Goal: Task Accomplishment & Management: Use online tool/utility

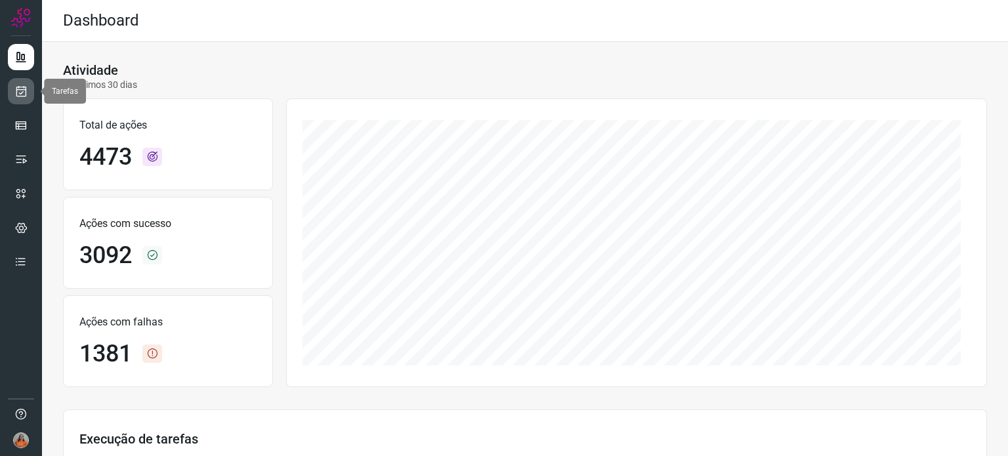
click at [26, 98] on link at bounding box center [21, 91] width 26 height 26
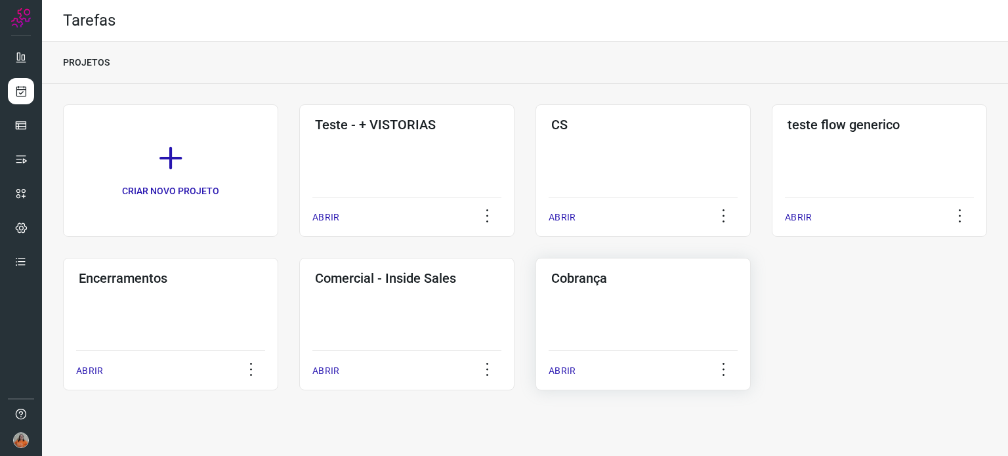
click at [598, 340] on div "Cobrança ABRIR" at bounding box center [642, 324] width 215 height 133
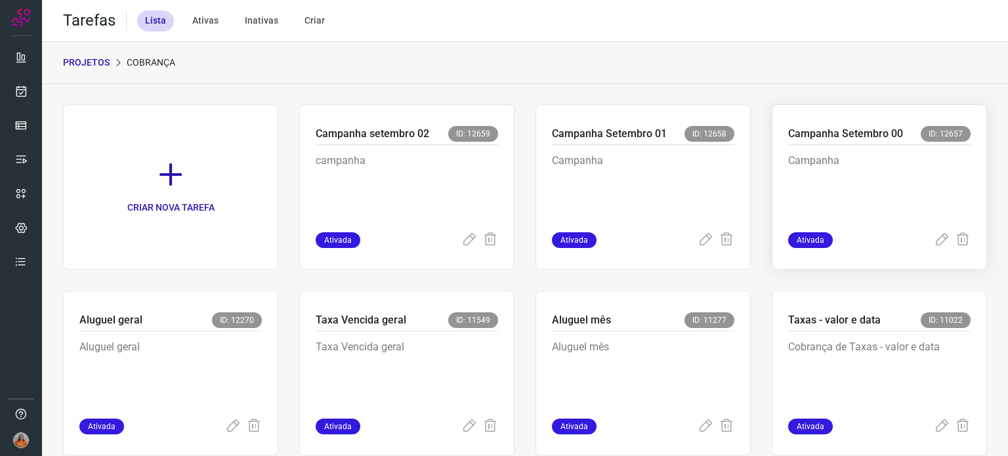
scroll to position [32, 0]
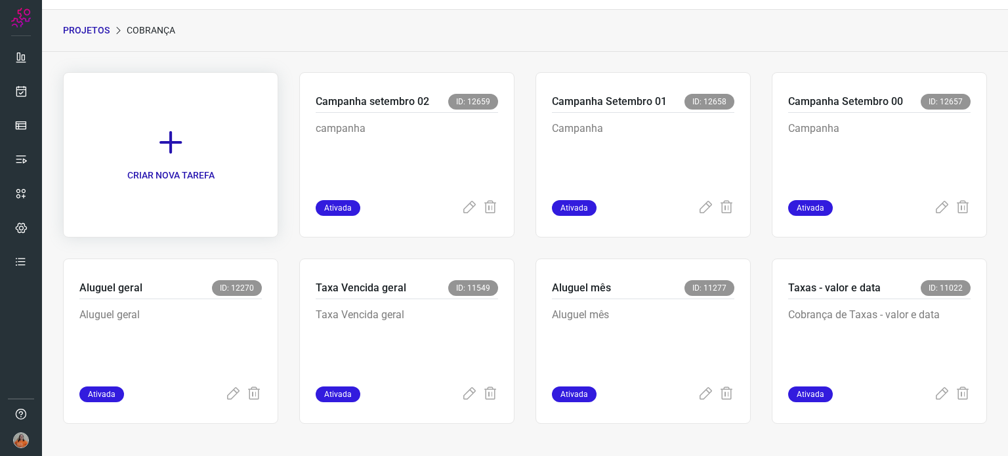
click at [185, 146] on link "CRIAR NOVA TAREFA" at bounding box center [170, 154] width 215 height 165
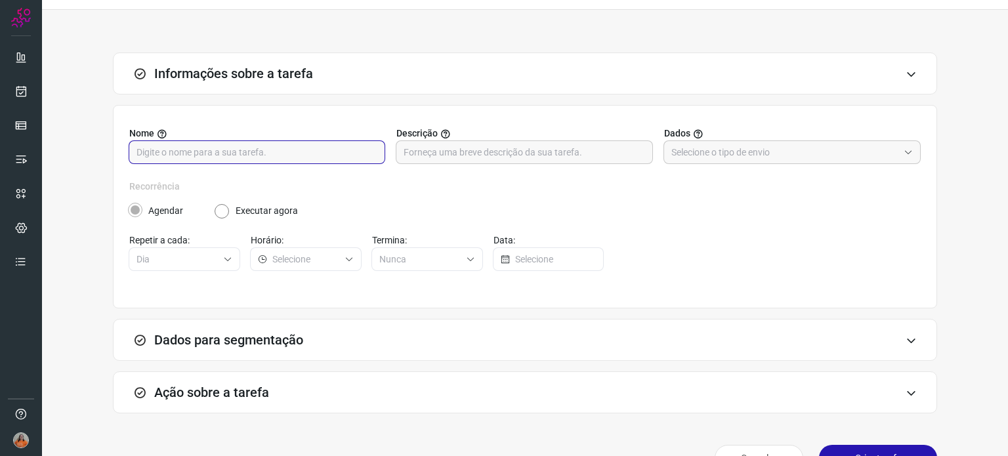
click at [246, 154] on input "text" at bounding box center [256, 152] width 241 height 22
type input "teste campanha"
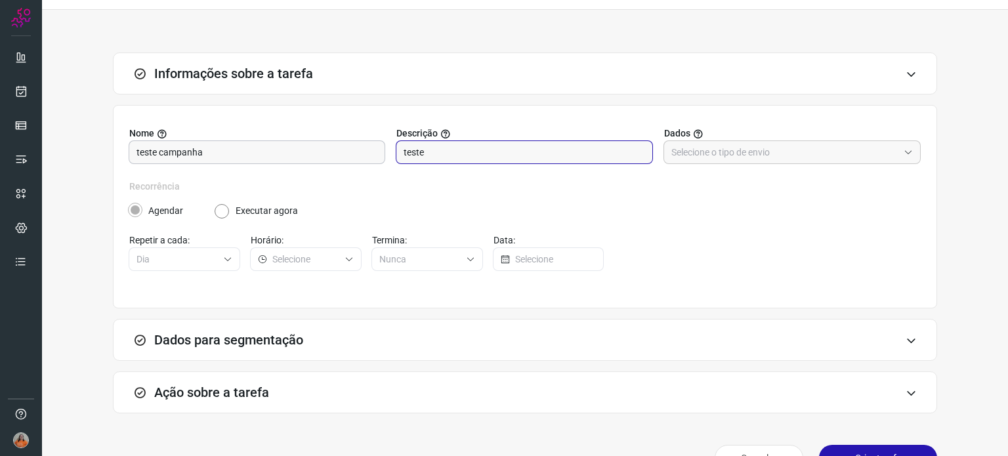
type input "teste"
click at [786, 158] on input "text" at bounding box center [784, 152] width 227 height 22
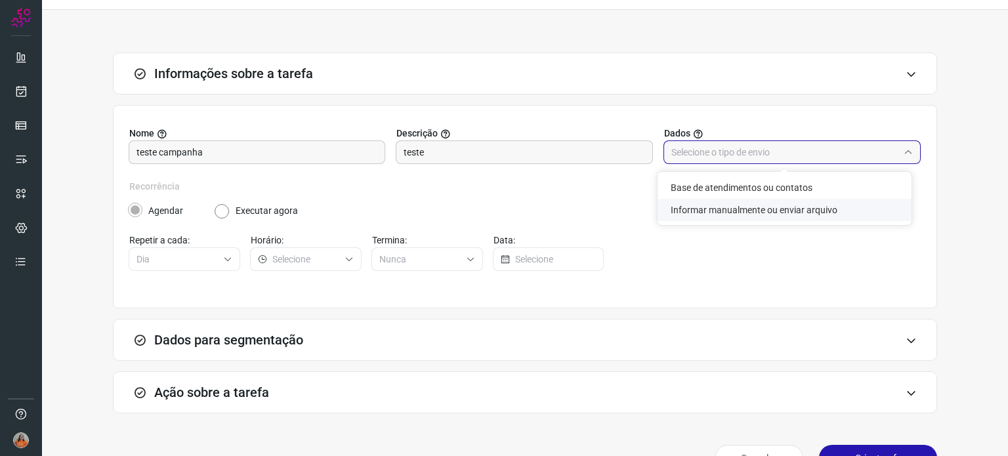
click at [779, 219] on li "Informar manualmente ou enviar arquivo" at bounding box center [784, 210] width 254 height 22
type input "Informar manualmente ou enviar arquivo"
radio input "false"
radio input "true"
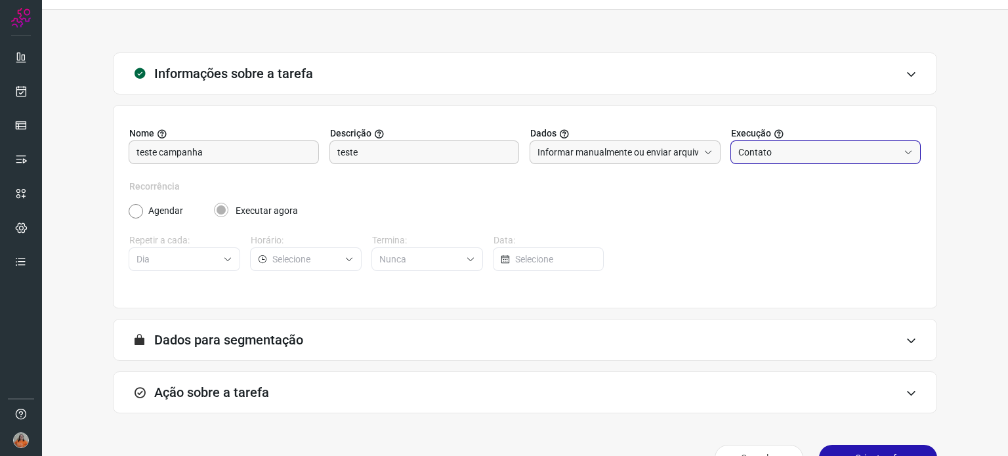
click at [795, 153] on input "Contato" at bounding box center [818, 152] width 161 height 22
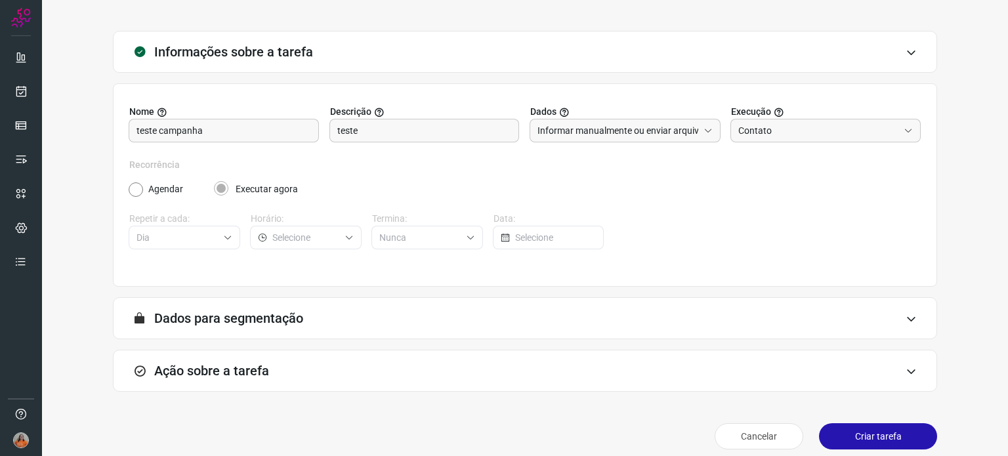
scroll to position [65, 0]
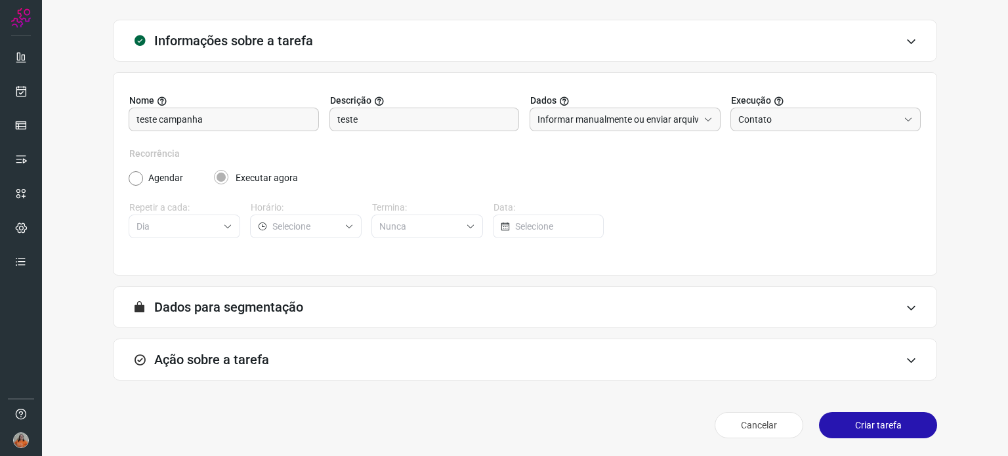
click at [399, 293] on div "A segmentação de dados está desabilitada porque a opção de envio manual foi sel…" at bounding box center [525, 307] width 824 height 42
click at [447, 348] on div "Ação sobre a tarefa" at bounding box center [525, 359] width 824 height 42
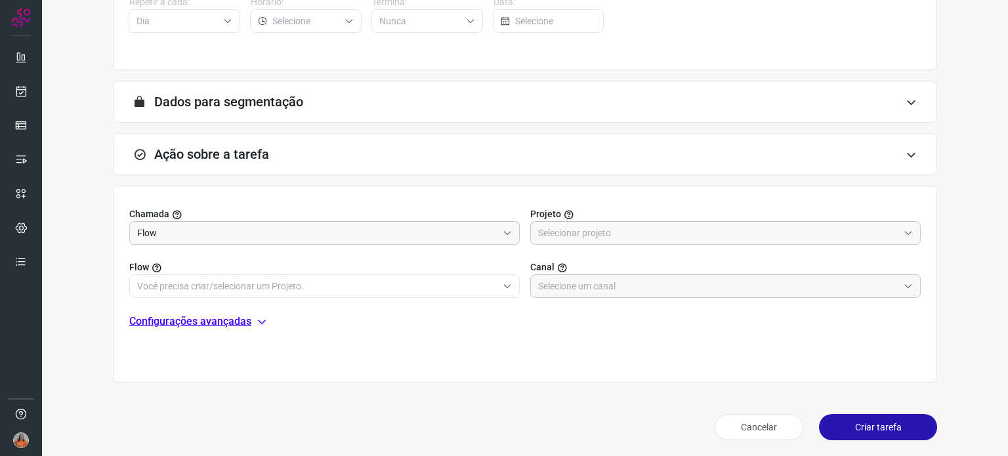
scroll to position [272, 0]
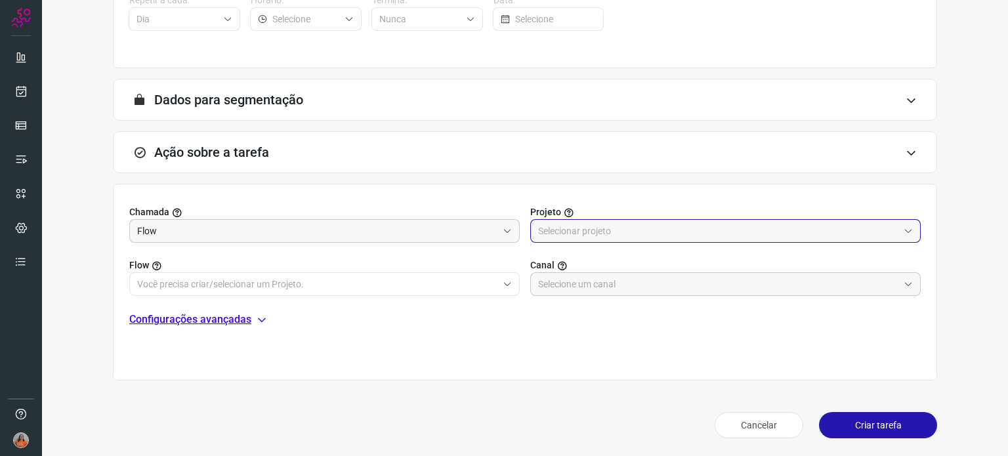
click at [569, 229] on input "text" at bounding box center [718, 231] width 360 height 22
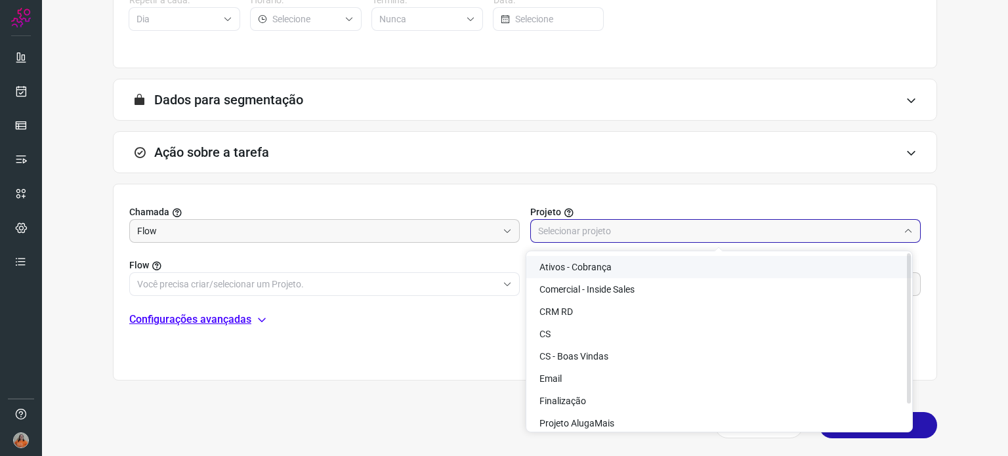
click at [630, 271] on li "Ativos - Cobrança" at bounding box center [719, 267] width 386 height 22
type input "Ativos - Cobrança"
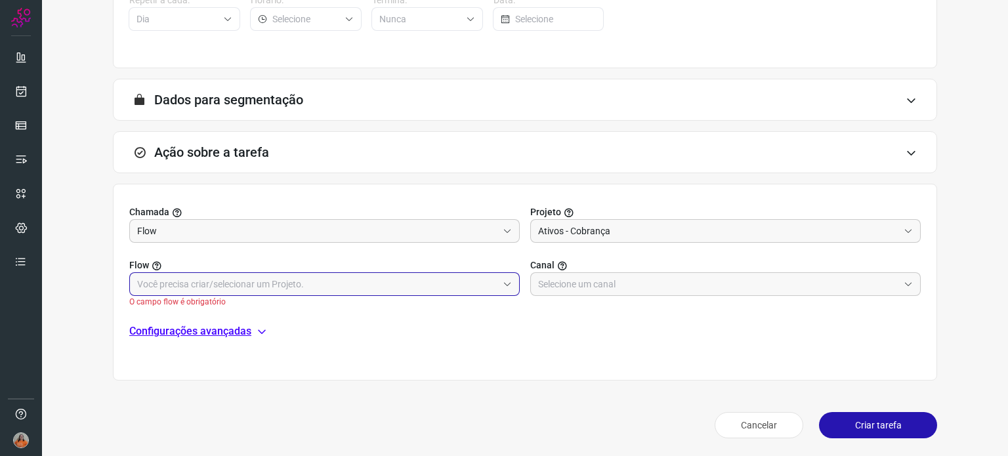
click at [333, 283] on input "text" at bounding box center [317, 284] width 360 height 22
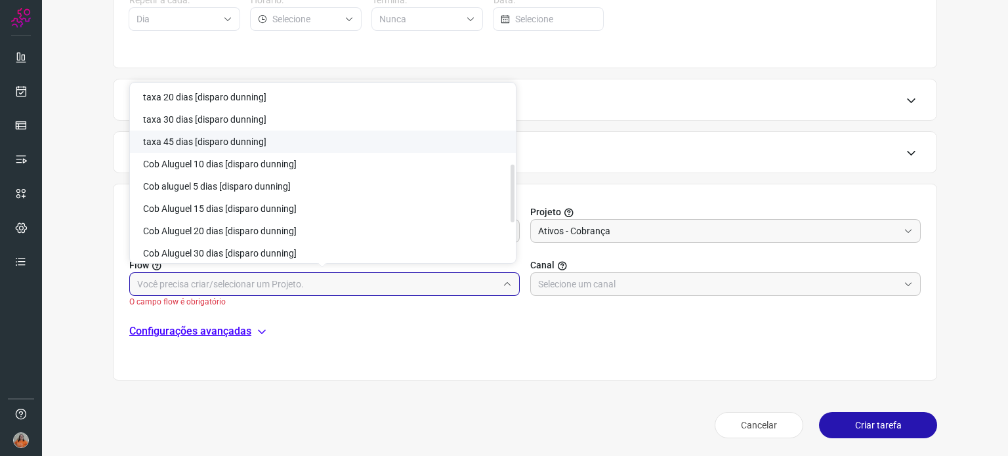
scroll to position [363, 0]
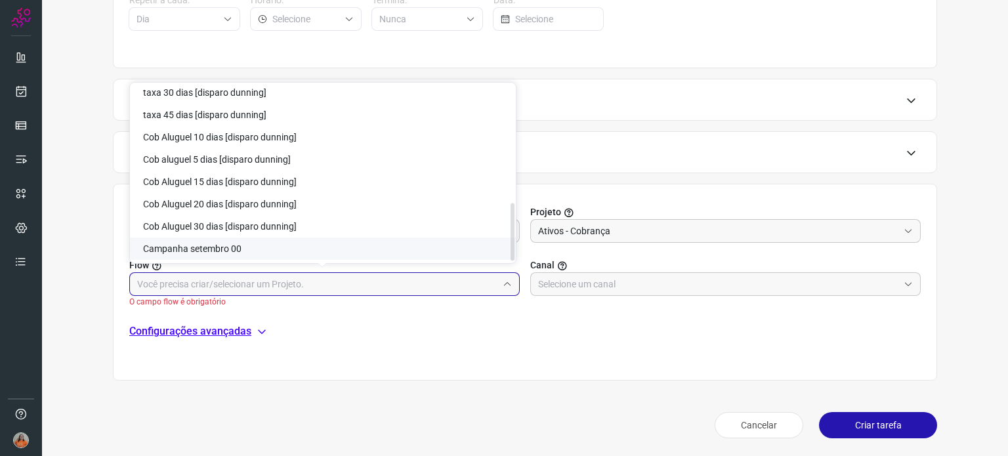
click at [277, 245] on li "Campanha setembro 00" at bounding box center [323, 248] width 386 height 22
type input "Campanha setembro 00"
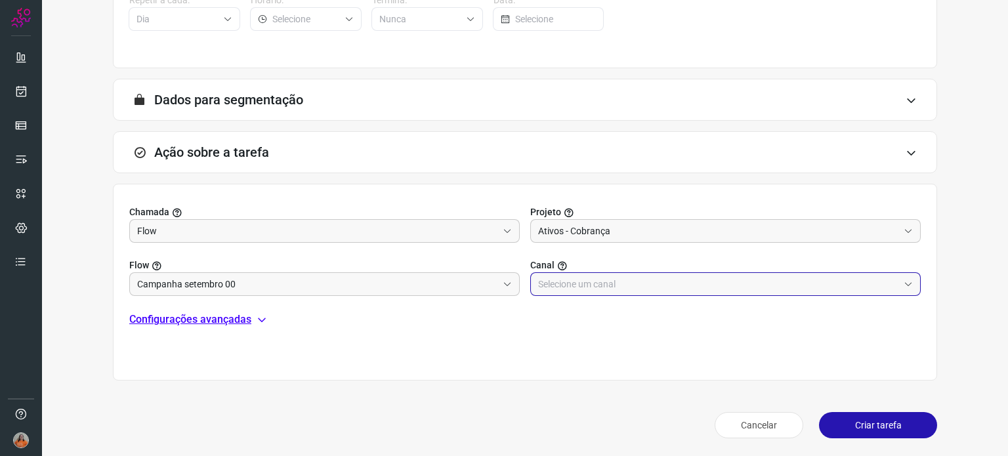
click at [611, 283] on input "text" at bounding box center [718, 284] width 360 height 22
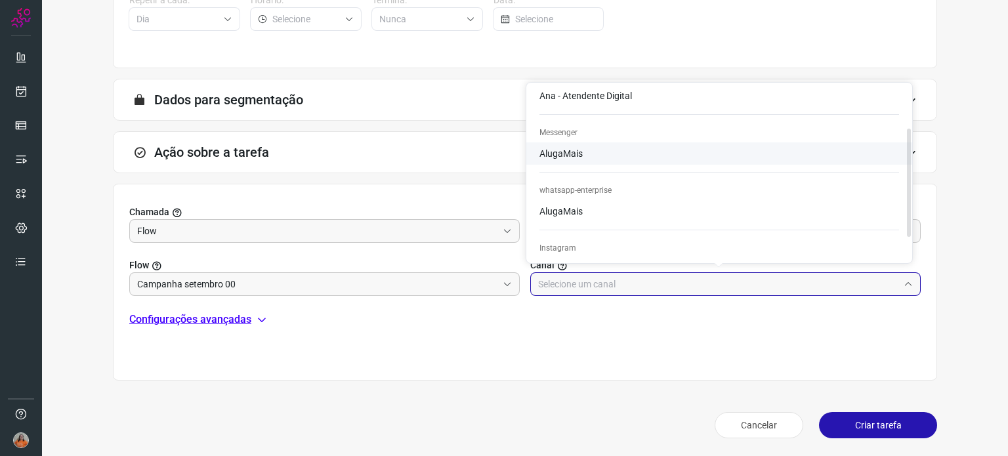
scroll to position [110, 0]
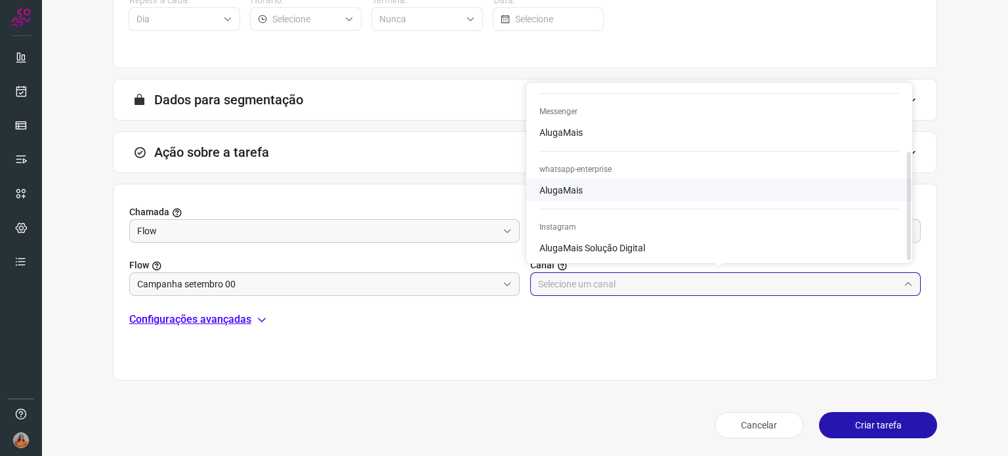
click at [569, 194] on span "AlugaMais" at bounding box center [560, 190] width 43 height 10
type input "AlugaMais"
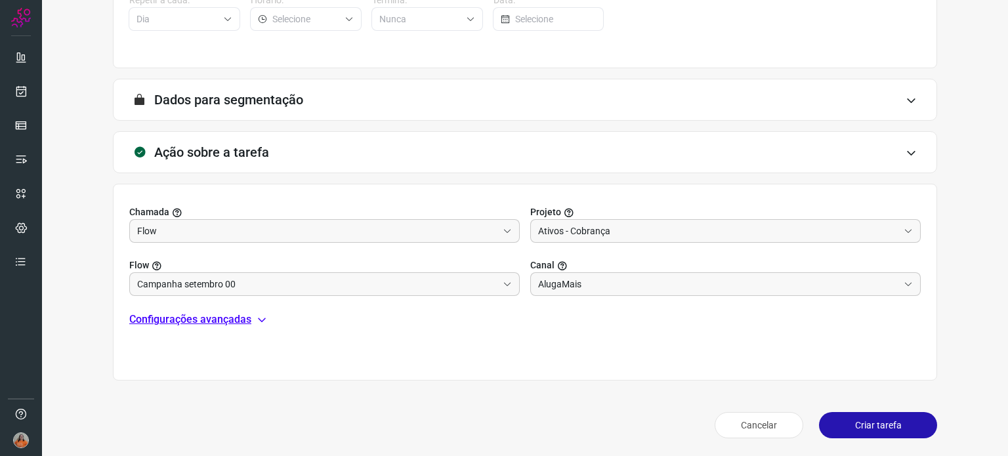
click at [243, 323] on p "Configurações avançadas" at bounding box center [190, 320] width 122 height 16
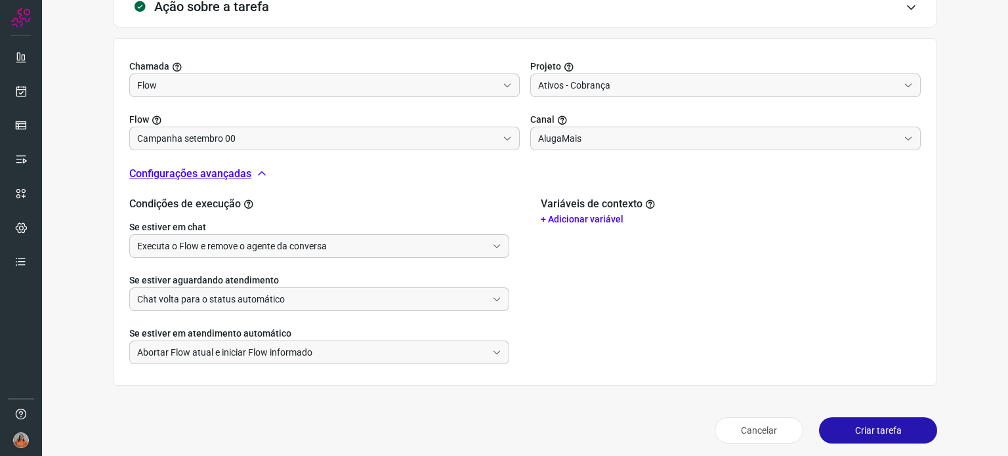
scroll to position [423, 0]
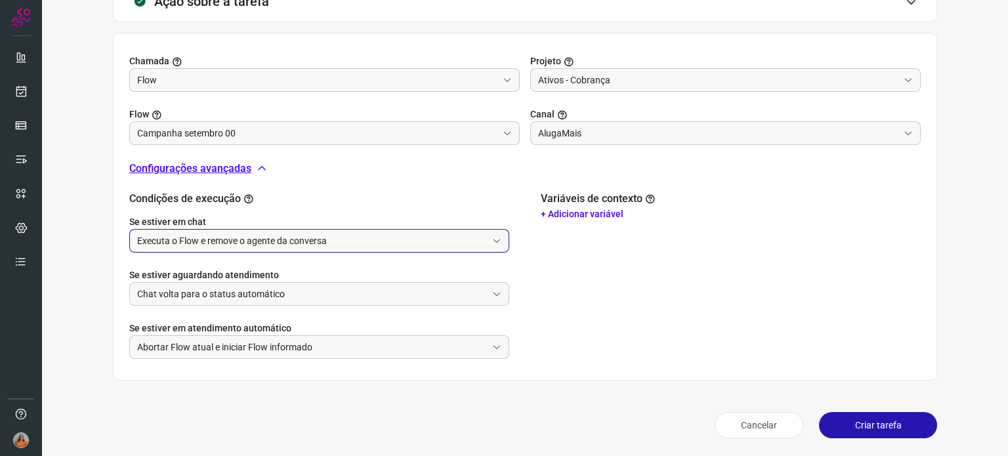
click at [367, 239] on input "Executa o Flow e remove o agente da conversa" at bounding box center [312, 241] width 350 height 22
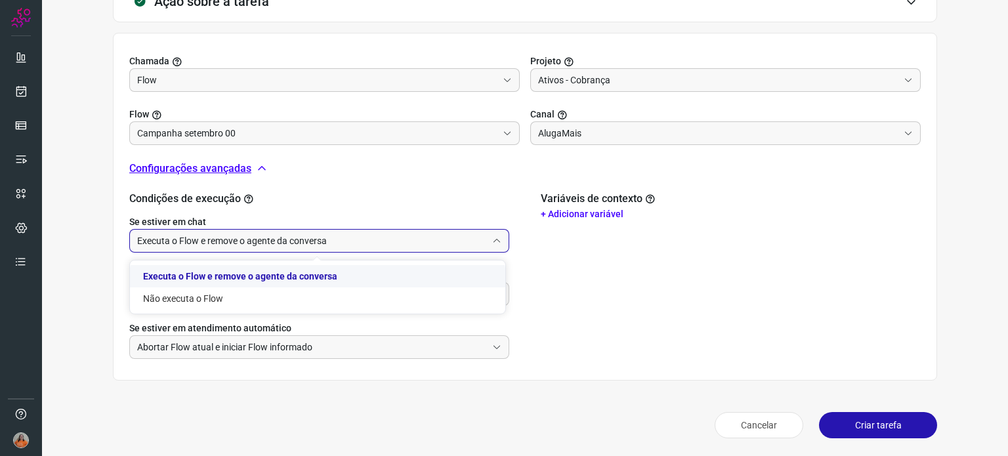
click at [337, 239] on input "Executa o Flow e remove o agente da conversa" at bounding box center [312, 241] width 350 height 22
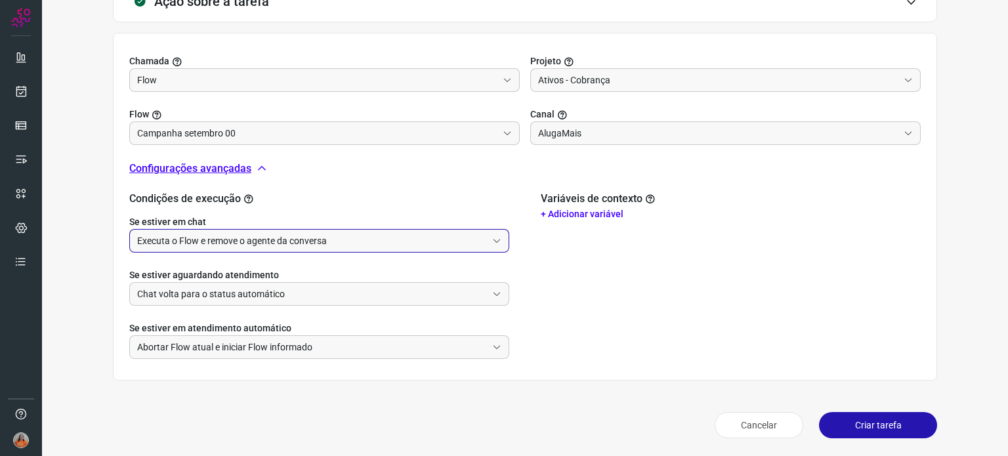
click at [304, 239] on input "Executa o Flow e remove o agente da conversa" at bounding box center [312, 241] width 350 height 22
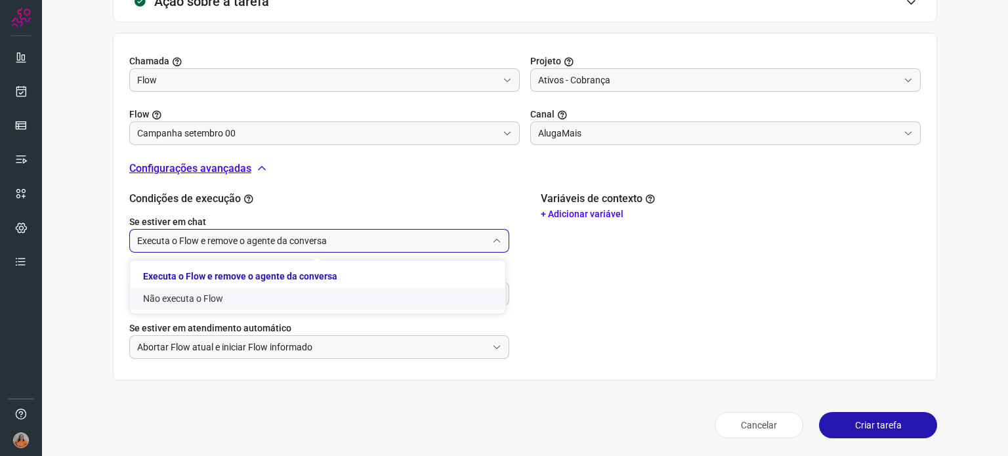
click at [163, 300] on li "Não executa o Flow" at bounding box center [317, 298] width 375 height 22
type input "Não executa o Flow"
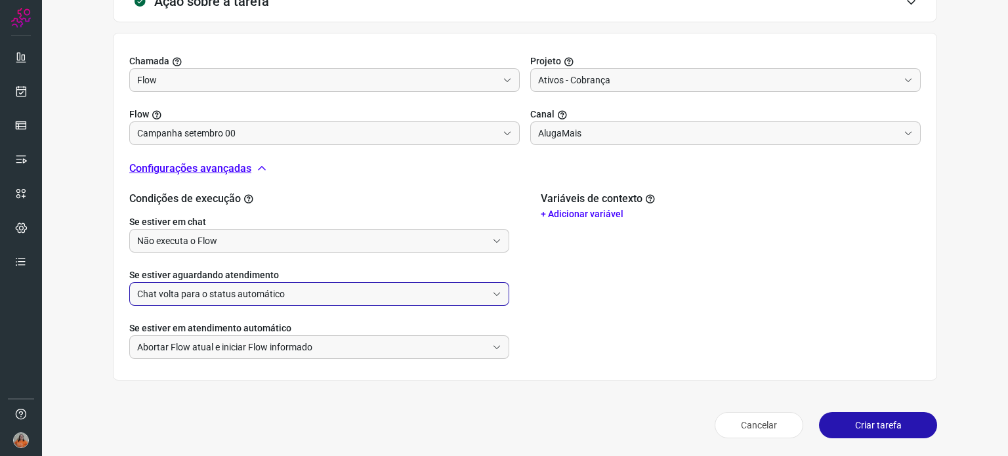
click at [338, 297] on input "Chat volta para o status automático" at bounding box center [312, 294] width 350 height 22
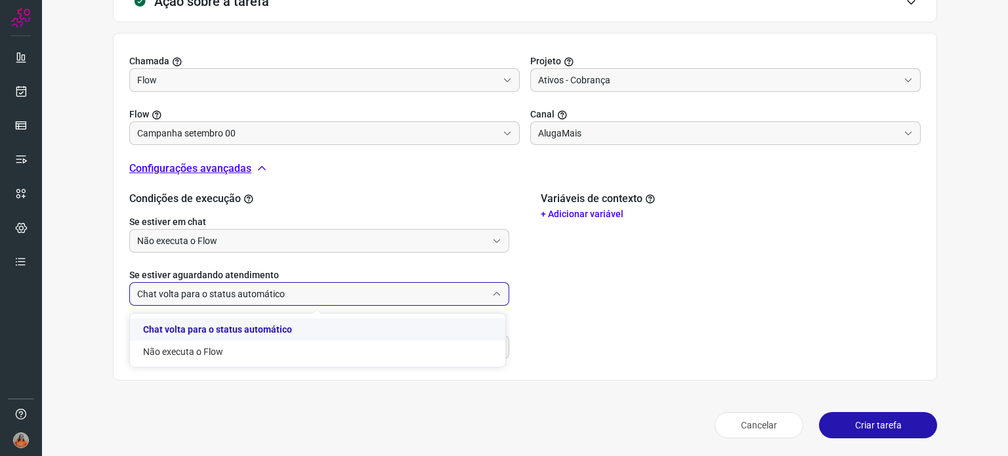
click at [285, 291] on input "Chat volta para o status automático" at bounding box center [312, 294] width 350 height 22
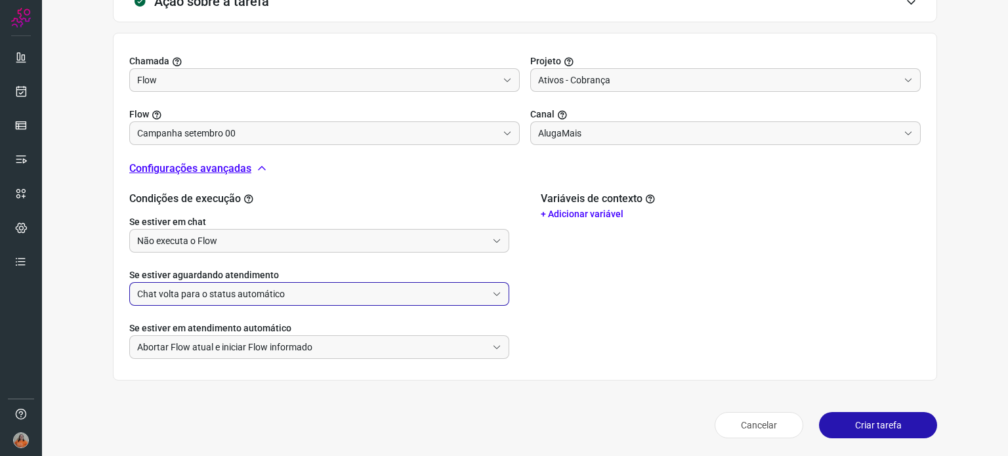
click at [241, 296] on input "Chat volta para o status automático" at bounding box center [312, 294] width 350 height 22
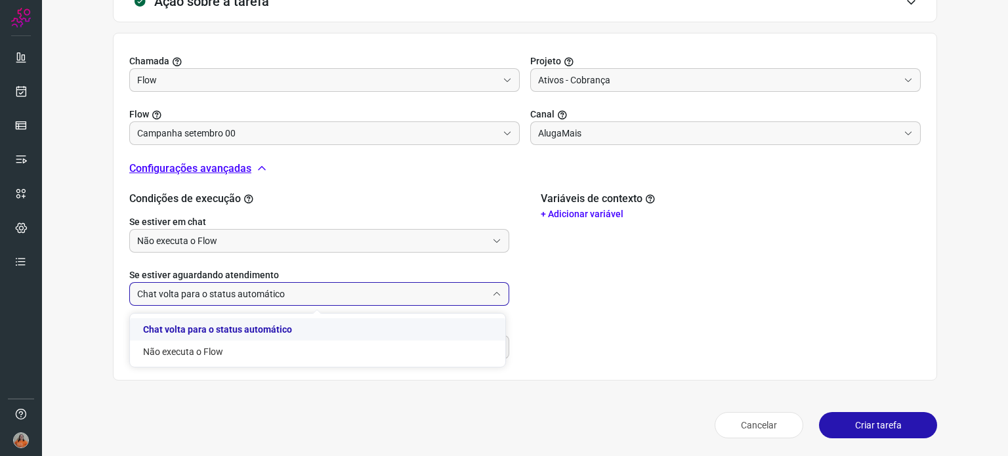
click at [241, 296] on input "Chat volta para o status automático" at bounding box center [312, 294] width 350 height 22
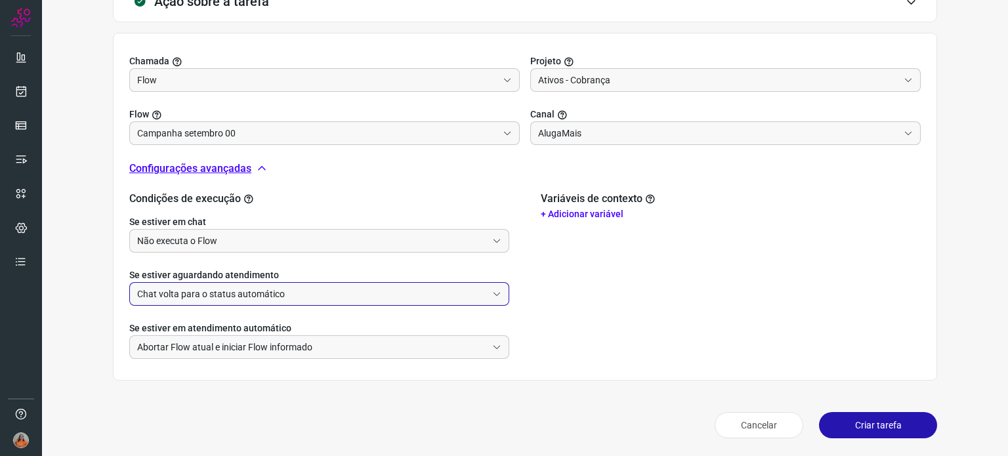
click at [241, 296] on input "Chat volta para o status automático" at bounding box center [312, 294] width 350 height 22
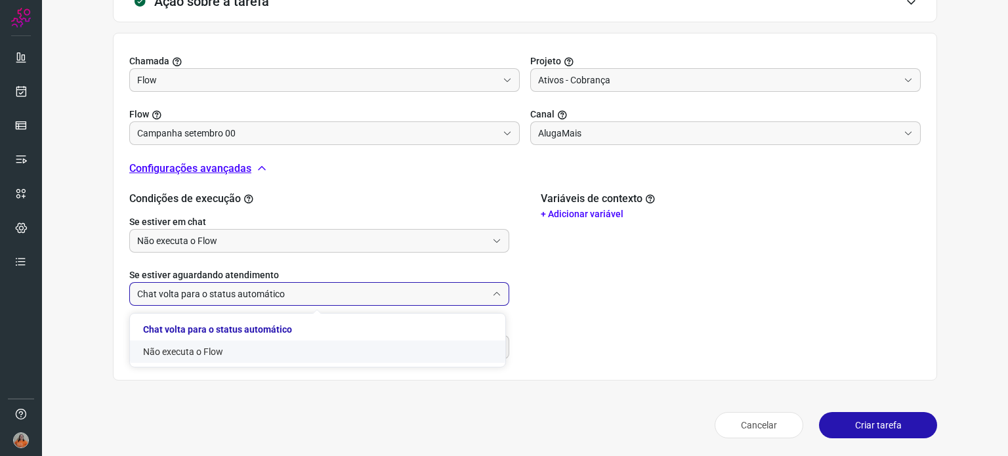
click at [188, 354] on li "Não executa o Flow" at bounding box center [317, 351] width 375 height 22
type input "Não executa o Flow"
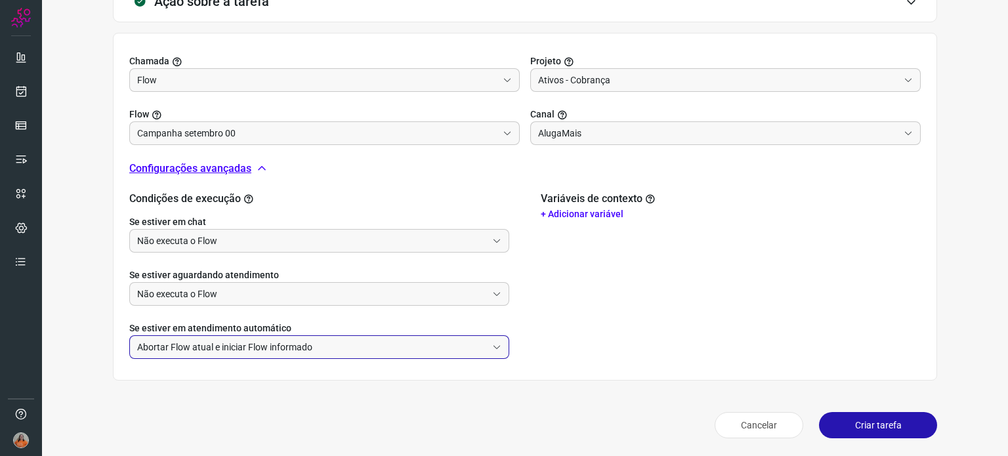
click at [325, 346] on input "Abortar Flow atual e iniciar Flow informado" at bounding box center [312, 347] width 350 height 22
click at [319, 384] on li "Abortar Flow atual e iniciar Flow informado" at bounding box center [317, 382] width 375 height 22
click at [319, 384] on ul "Abortar Flow atual e iniciar Flow informado Não faz nada" at bounding box center [317, 393] width 375 height 45
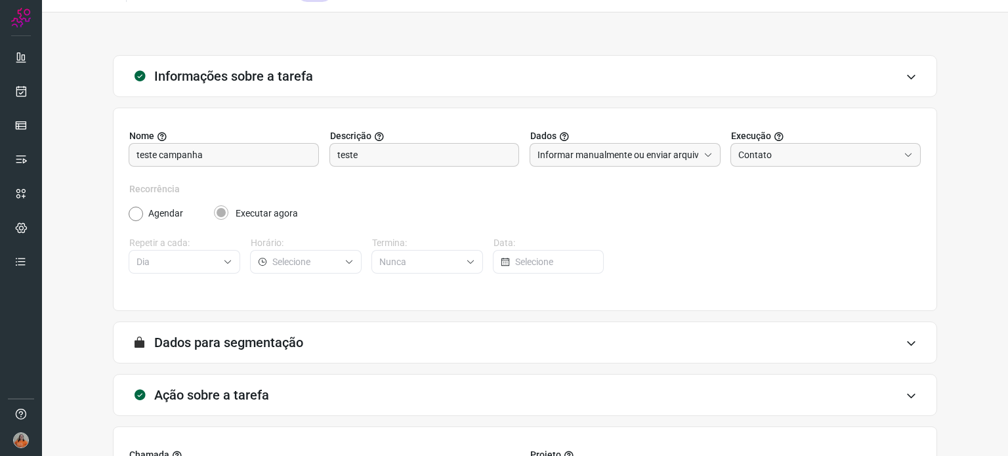
scroll to position [0, 0]
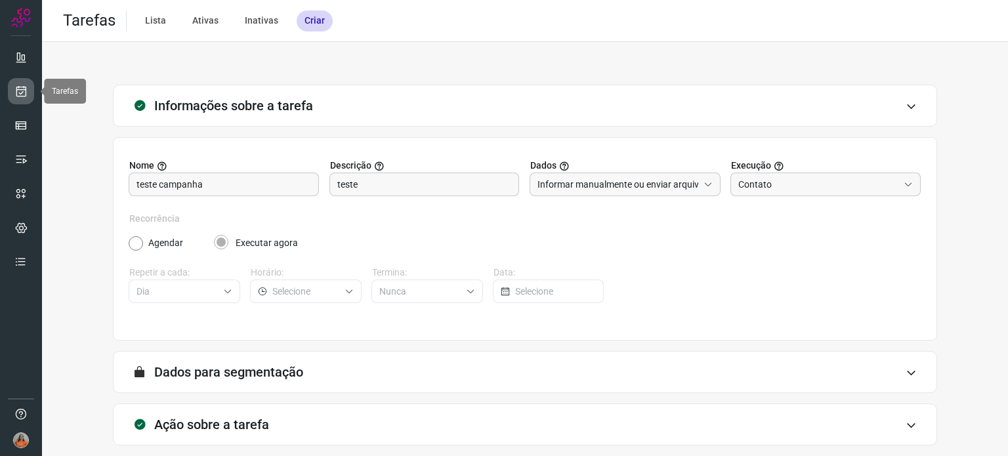
click at [26, 94] on icon at bounding box center [21, 91] width 14 height 13
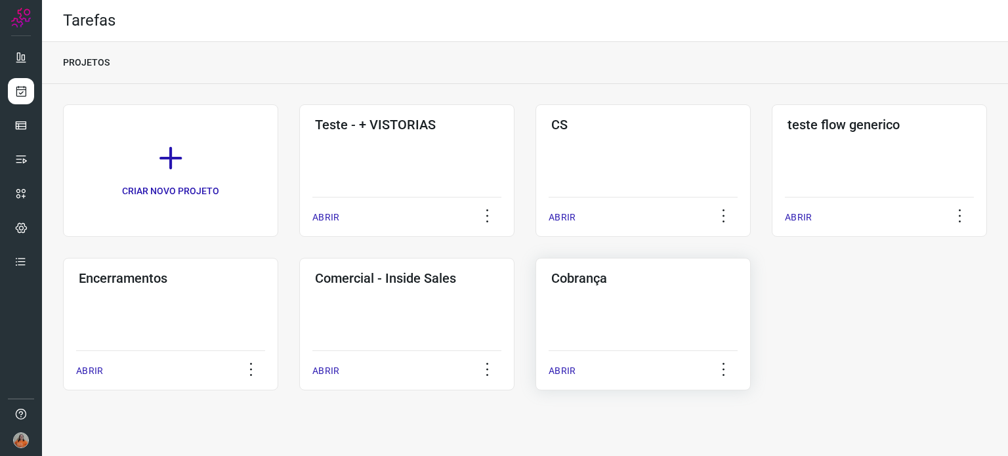
click at [651, 323] on div "Cobrança ABRIR" at bounding box center [642, 324] width 215 height 133
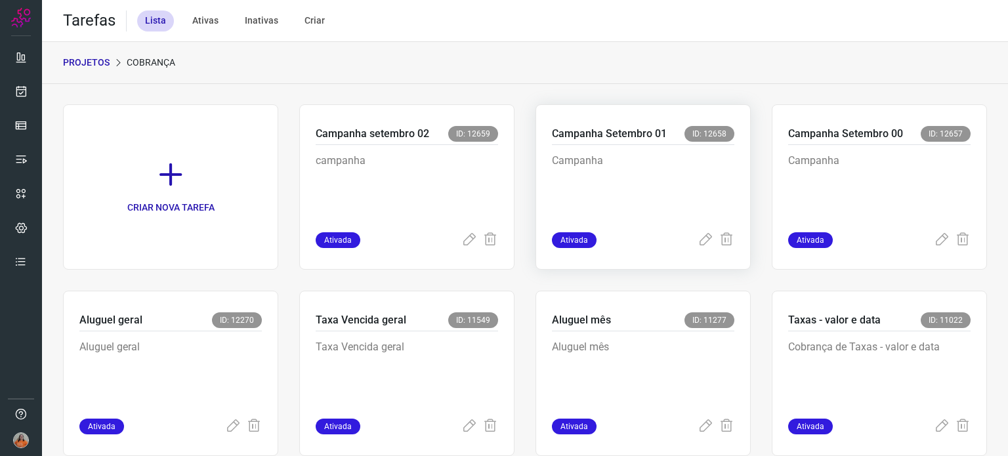
click at [649, 211] on p "Campanha" at bounding box center [643, 186] width 182 height 66
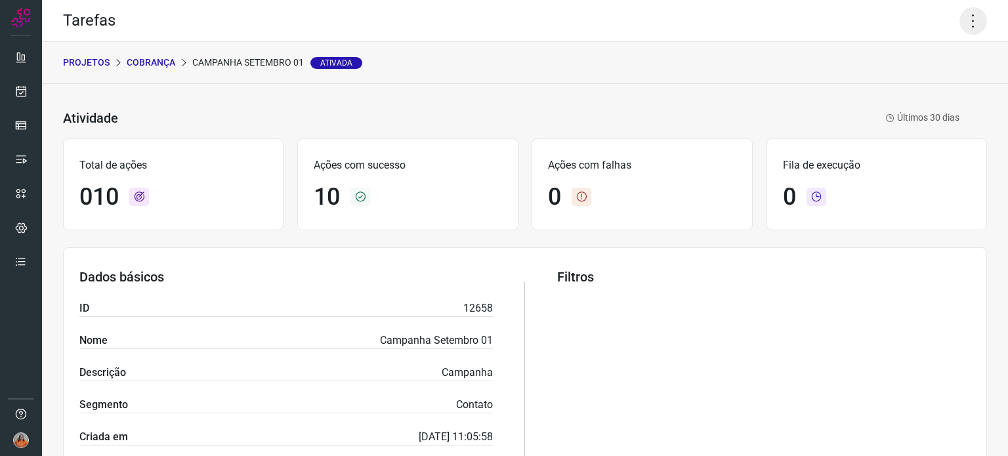
click at [966, 20] on icon at bounding box center [973, 21] width 28 height 28
click at [926, 89] on li "Executar" at bounding box center [916, 85] width 119 height 21
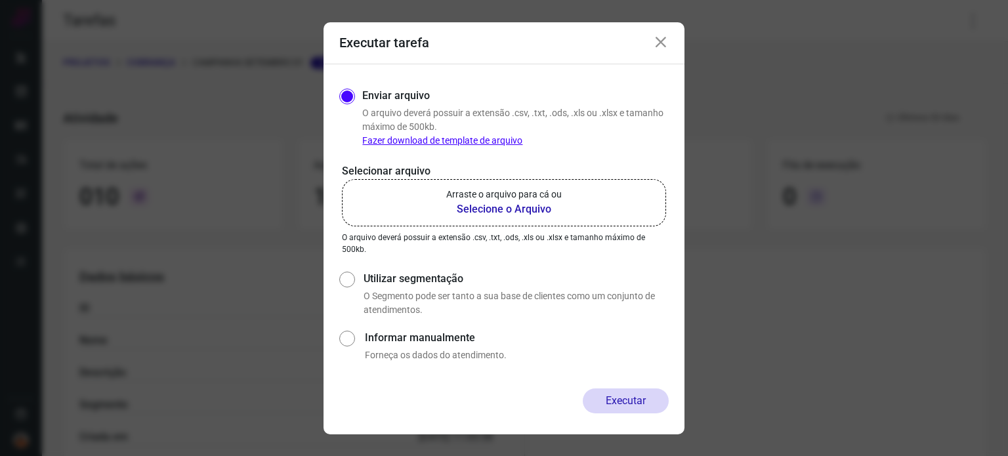
click at [509, 211] on b "Selecione o Arquivo" at bounding box center [503, 209] width 115 height 16
click at [0, 0] on input "Arraste o arquivo para cá ou Selecione o Arquivo" at bounding box center [0, 0] width 0 height 0
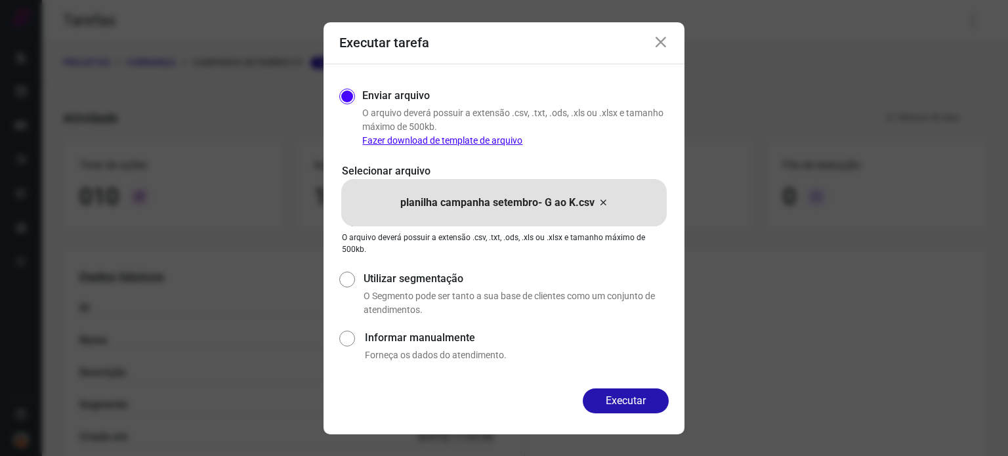
click at [659, 47] on icon at bounding box center [661, 43] width 16 height 16
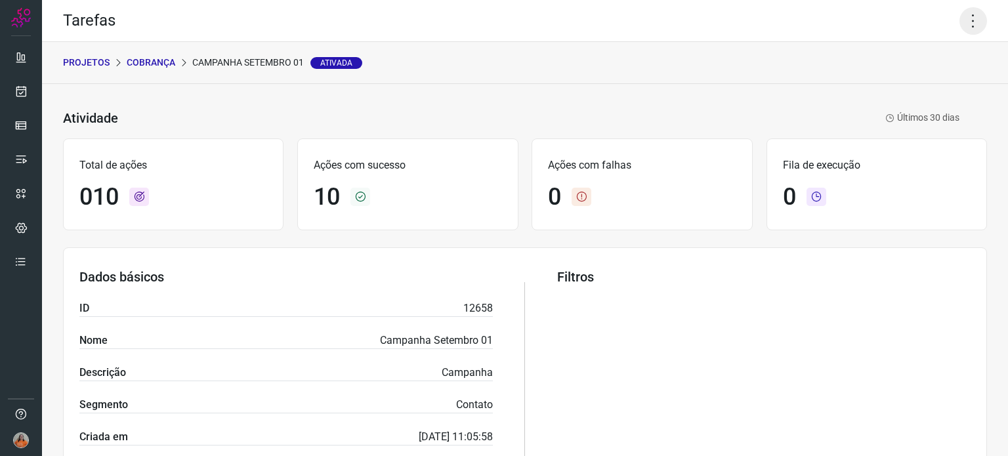
click at [961, 22] on icon at bounding box center [973, 21] width 28 height 28
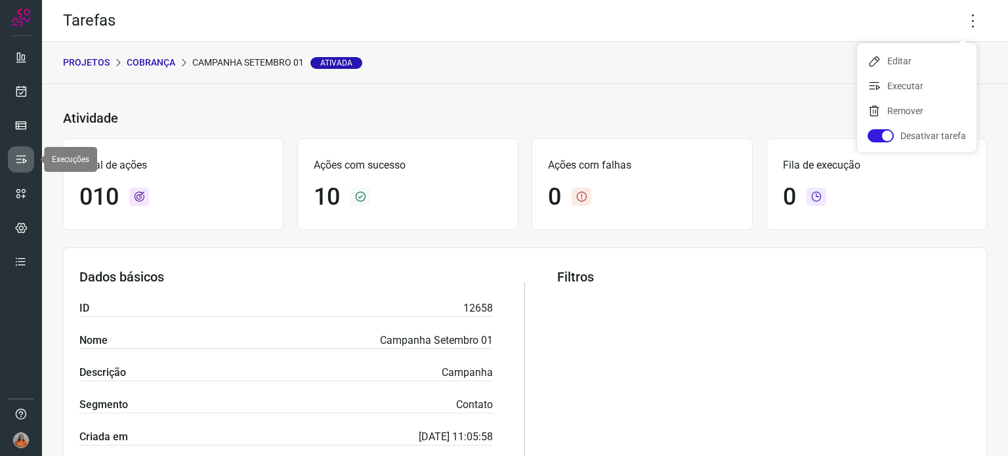
click at [22, 158] on icon at bounding box center [20, 159] width 13 height 13
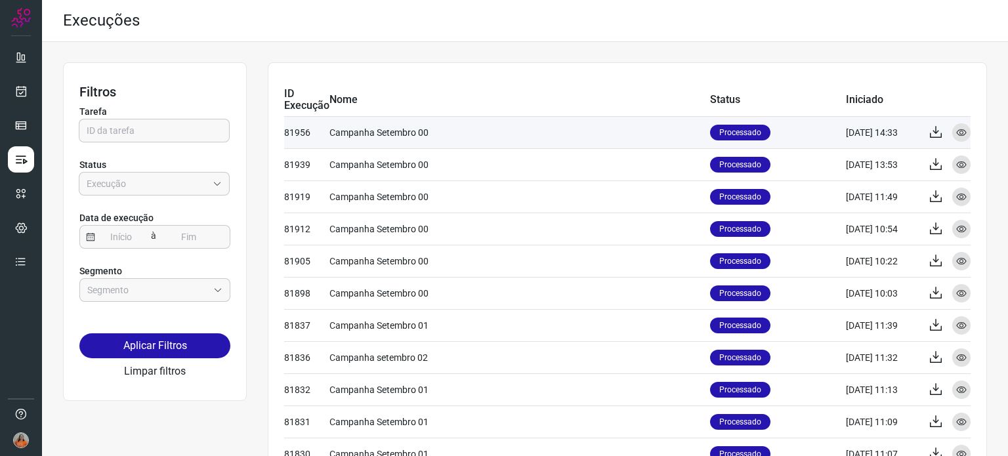
click at [549, 140] on td "Campanha Setembro 00" at bounding box center [519, 132] width 380 height 32
click at [956, 134] on icon at bounding box center [961, 132] width 10 height 10
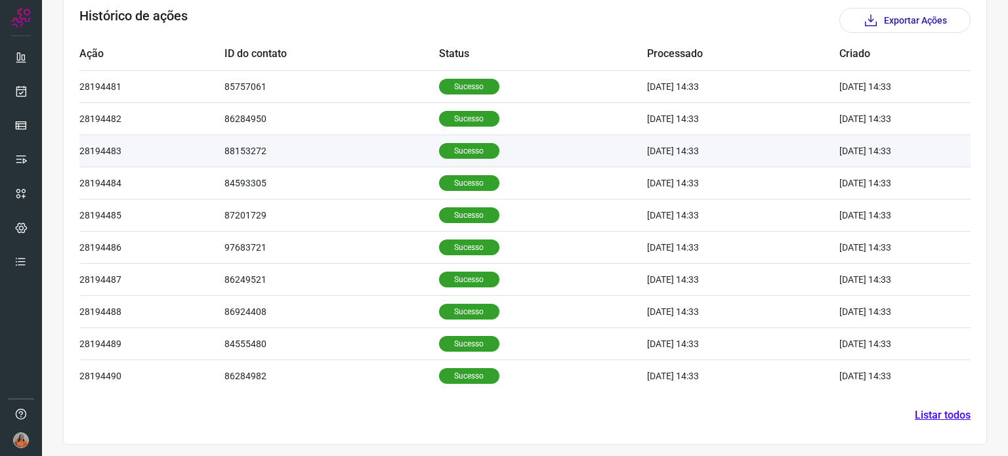
scroll to position [405, 0]
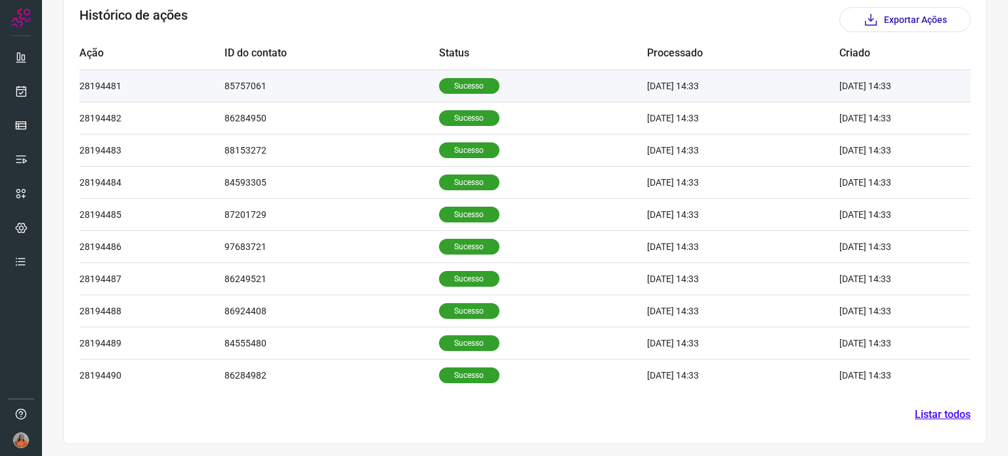
click at [507, 86] on td "Sucesso" at bounding box center [543, 86] width 208 height 32
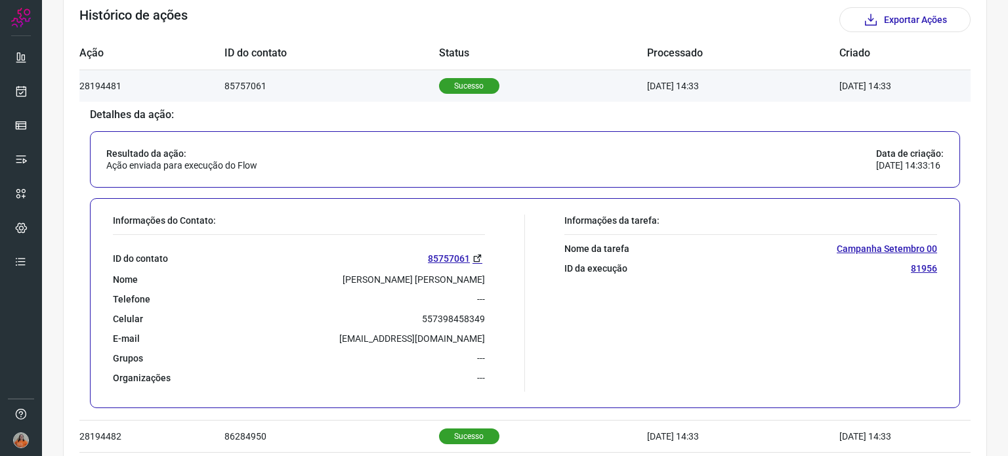
click at [507, 86] on td "Sucesso" at bounding box center [543, 86] width 208 height 32
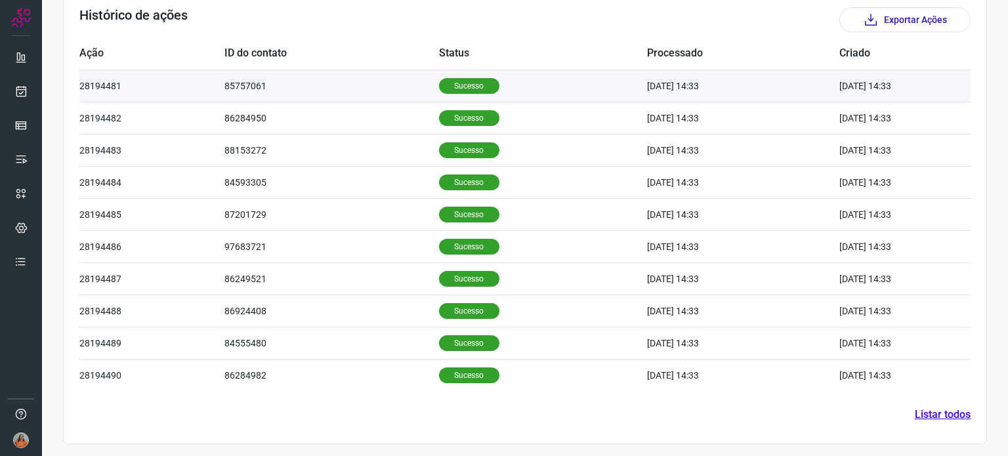
click at [521, 85] on td "Sucesso" at bounding box center [543, 86] width 208 height 32
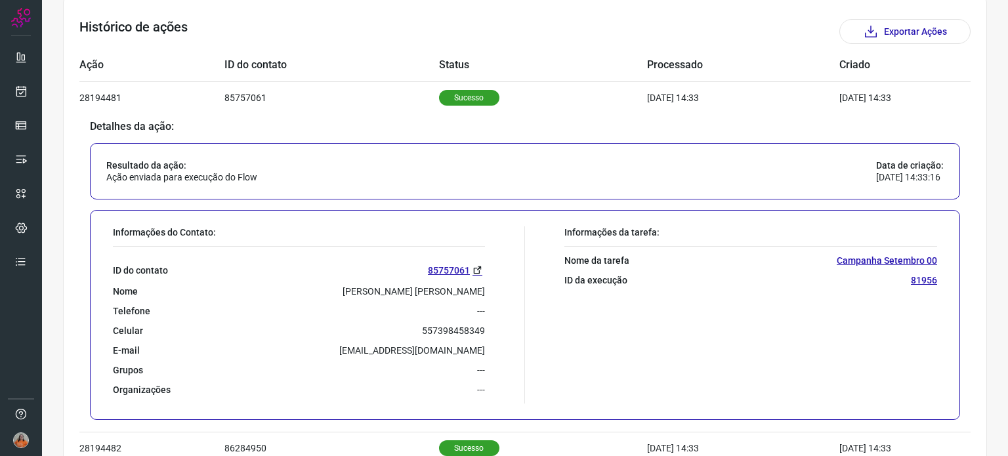
scroll to position [131, 0]
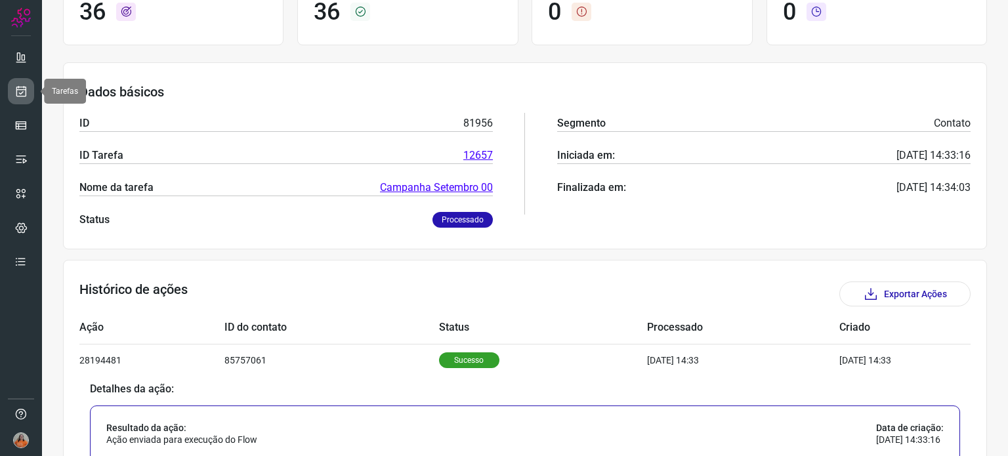
click at [14, 85] on icon at bounding box center [21, 91] width 14 height 13
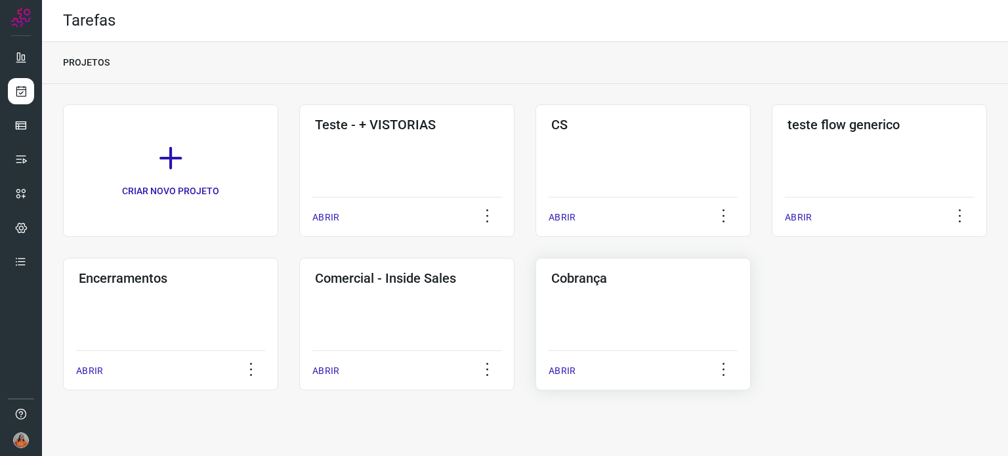
click at [646, 327] on div "Cobrança ABRIR" at bounding box center [642, 324] width 215 height 133
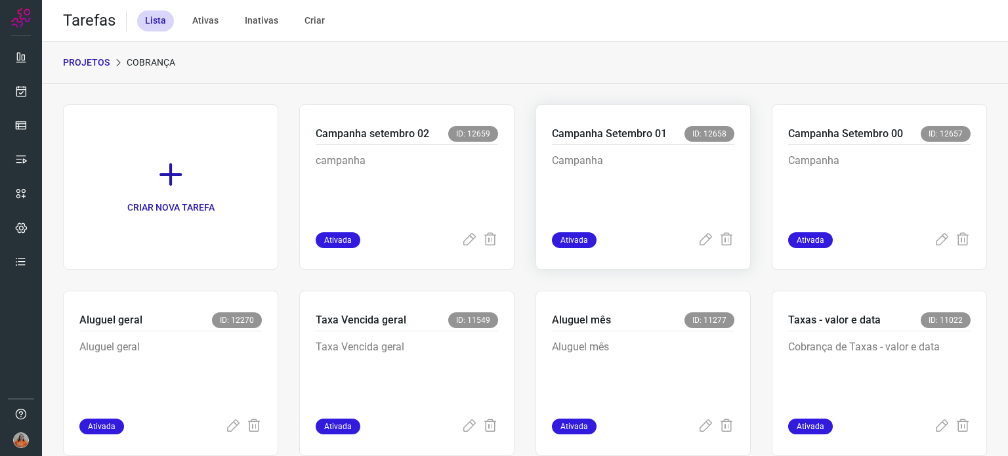
click at [654, 181] on p "Campanha" at bounding box center [643, 186] width 182 height 66
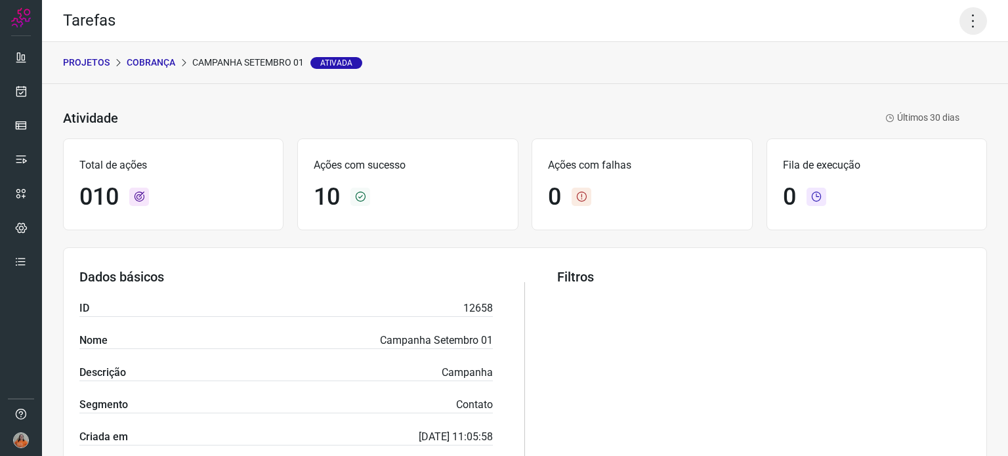
click at [960, 24] on icon at bounding box center [973, 21] width 28 height 28
click at [937, 86] on li "Executar" at bounding box center [916, 85] width 119 height 21
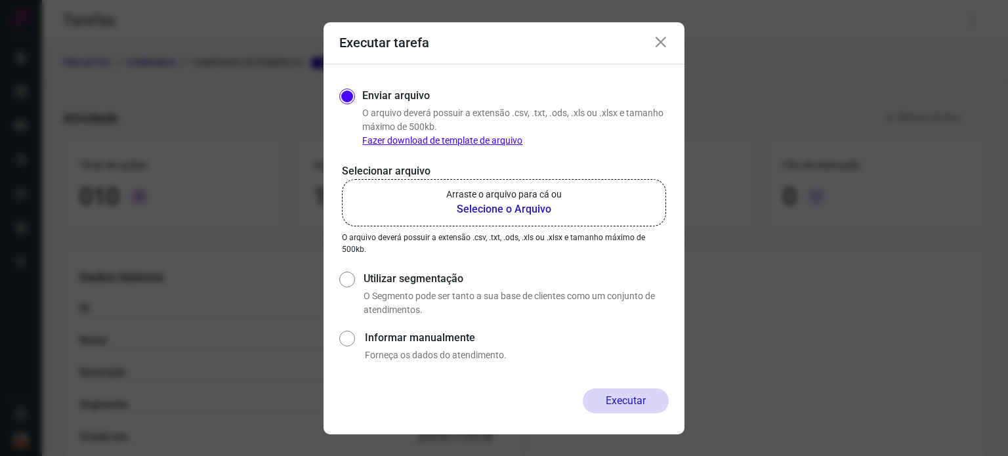
click at [663, 44] on icon at bounding box center [661, 43] width 16 height 16
